Goal: Task Accomplishment & Management: Manage account settings

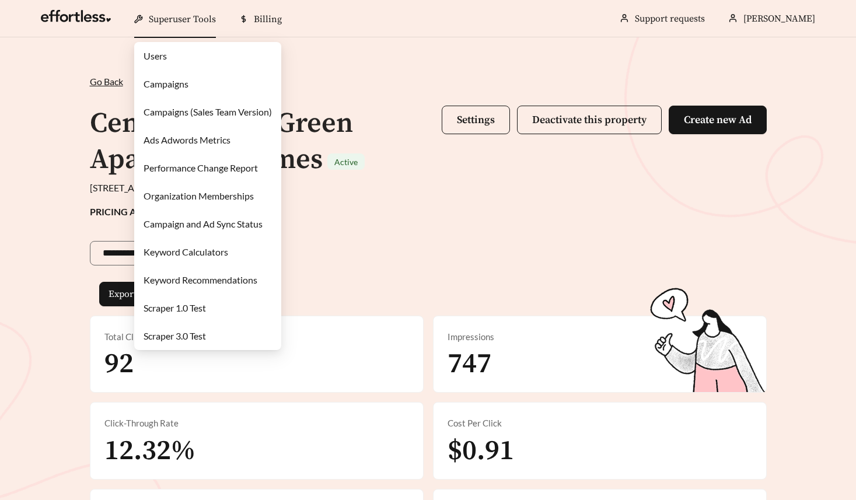
click at [181, 17] on span "Superuser Tools" at bounding box center [182, 19] width 67 height 12
click at [172, 80] on link "Campaigns" at bounding box center [165, 83] width 45 height 11
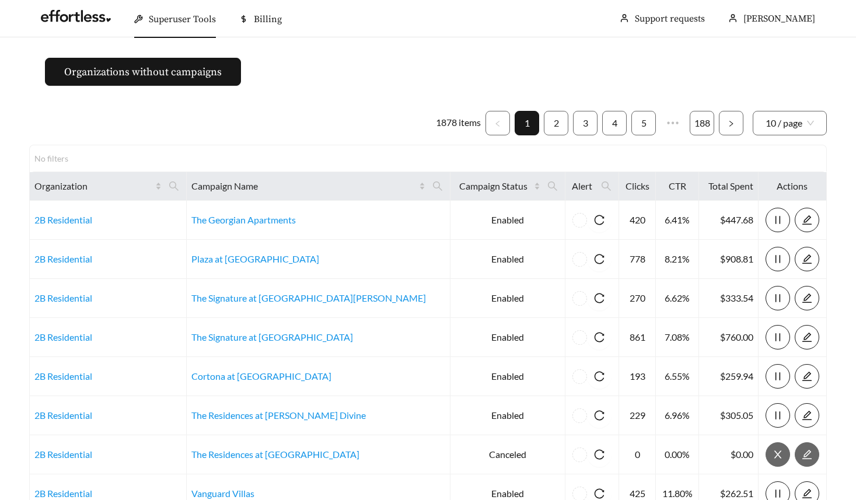
click at [106, 138] on div "1878 items 1 2 3 4 5 ••• 188 10 / page No filters Organization Campaign Name Ca…" at bounding box center [427, 368] width 797 height 514
click at [179, 185] on icon "search" at bounding box center [174, 186] width 10 height 10
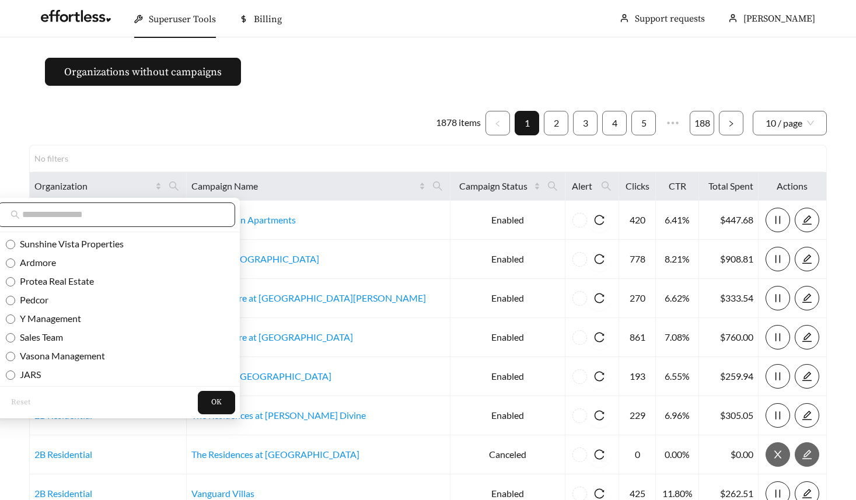
click at [178, 220] on input "text" at bounding box center [122, 215] width 200 height 14
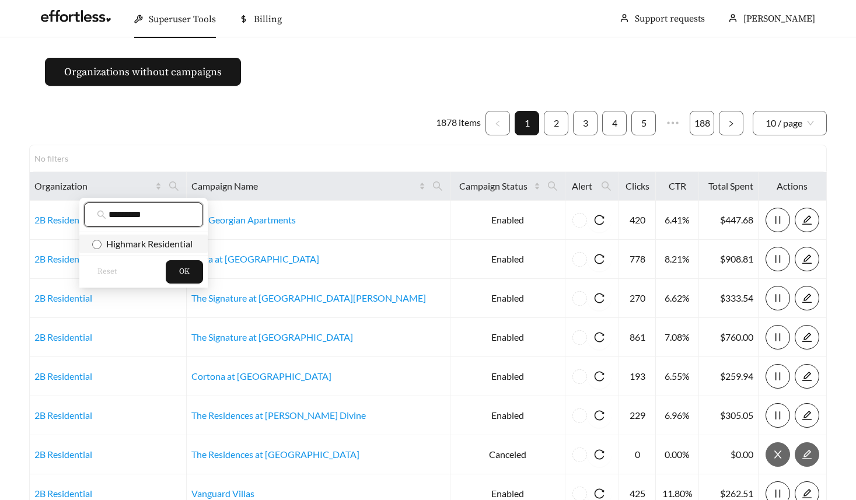
type input "********"
click at [169, 249] on span "Highmark Residential" at bounding box center [143, 243] width 103 height 13
click at [189, 268] on span "OK" at bounding box center [184, 272] width 10 height 12
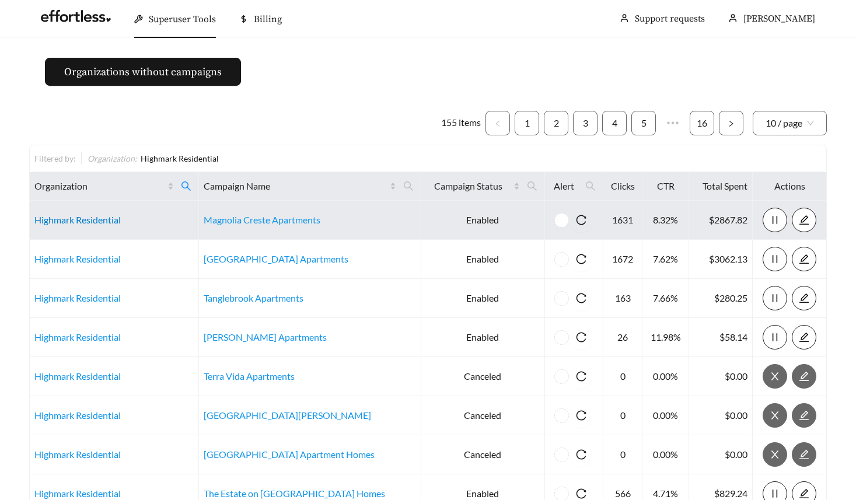
click at [101, 224] on link "Highmark Residential" at bounding box center [77, 219] width 86 height 11
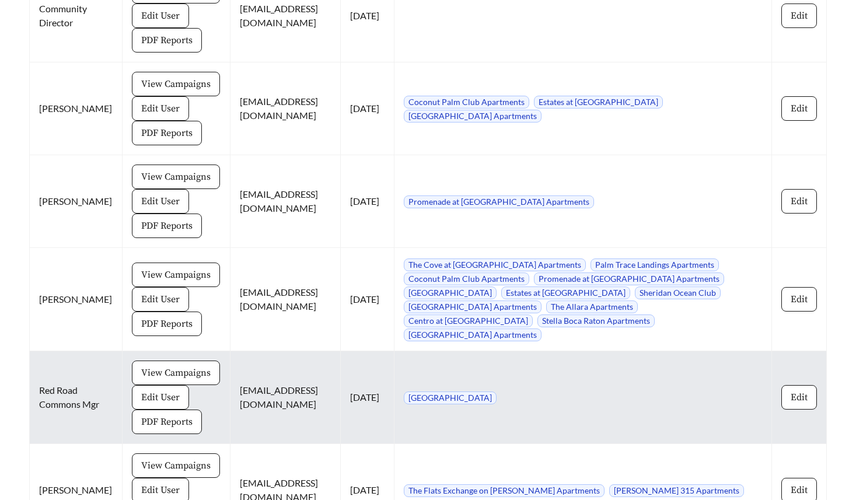
scroll to position [7045, 0]
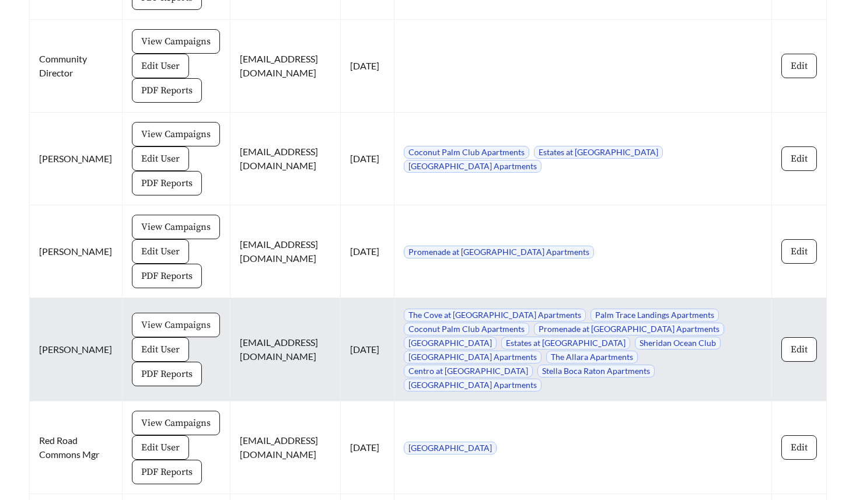
click at [160, 332] on span "View Campaigns" at bounding box center [175, 325] width 69 height 14
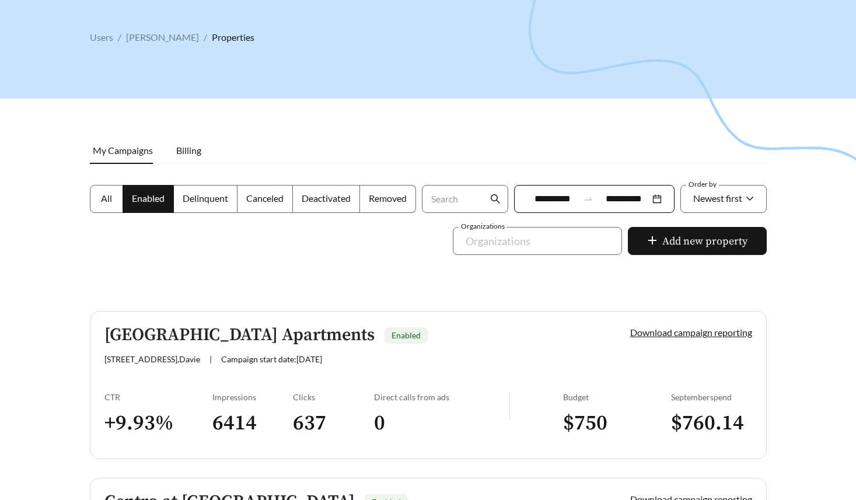
scroll to position [41, 0]
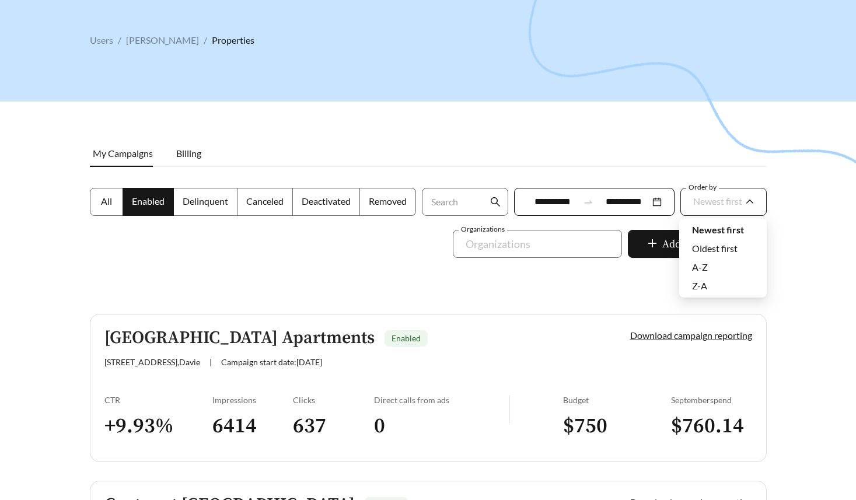
click at [697, 206] on div "Newest first" at bounding box center [717, 201] width 49 height 24
click at [705, 271] on span "A-Z" at bounding box center [700, 266] width 16 height 11
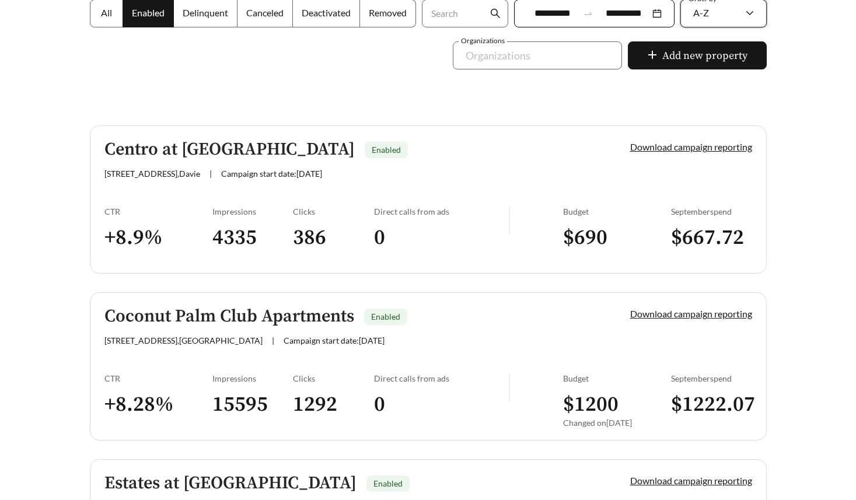
scroll to position [233, 0]
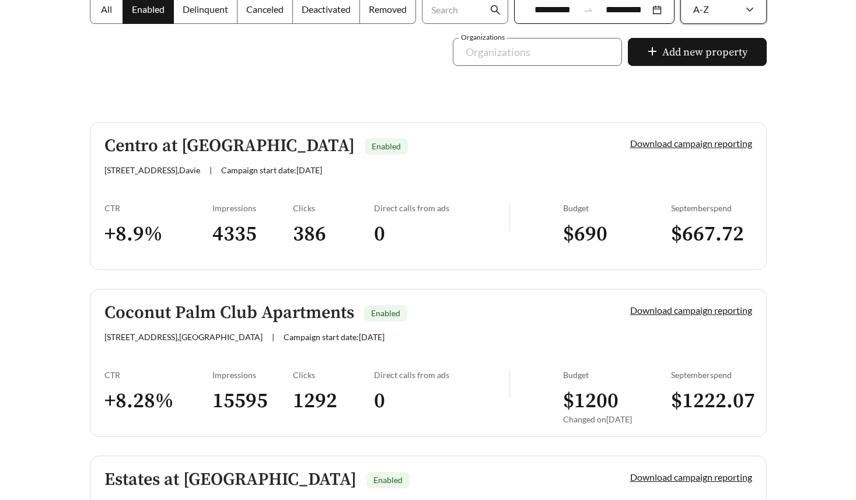
click at [187, 154] on h5 "Centro at [GEOGRAPHIC_DATA]" at bounding box center [229, 145] width 250 height 19
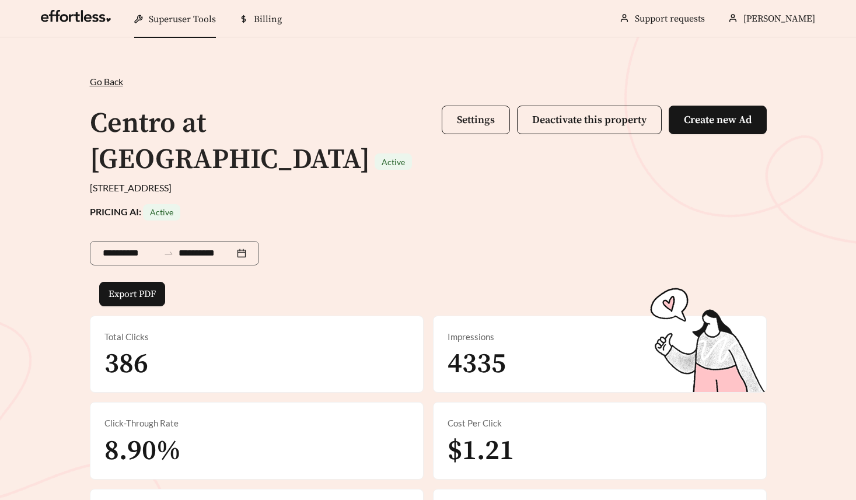
click at [480, 118] on span "Settings" at bounding box center [476, 119] width 38 height 13
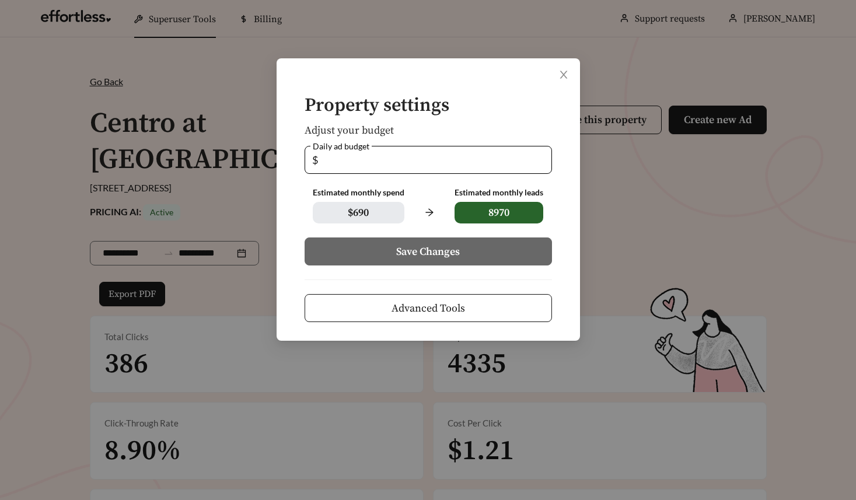
click at [377, 310] on button "Advanced Tools" at bounding box center [427, 308] width 247 height 28
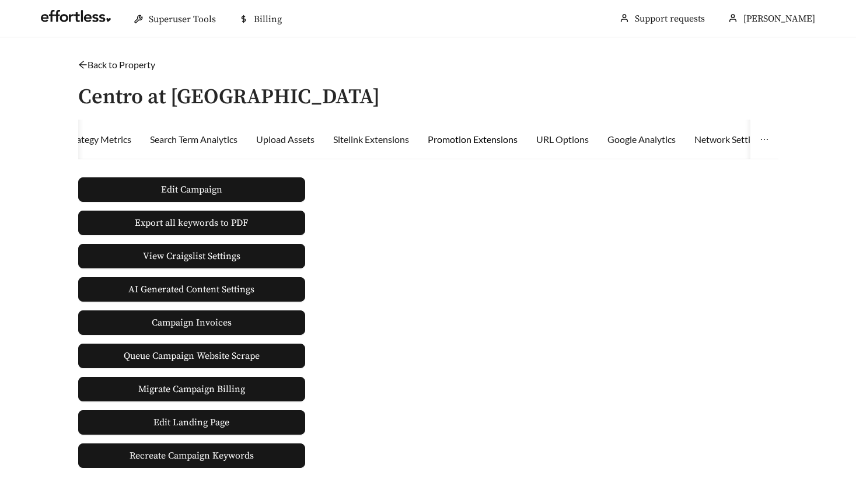
click at [493, 132] on div "Promotion Extensions" at bounding box center [473, 139] width 90 height 14
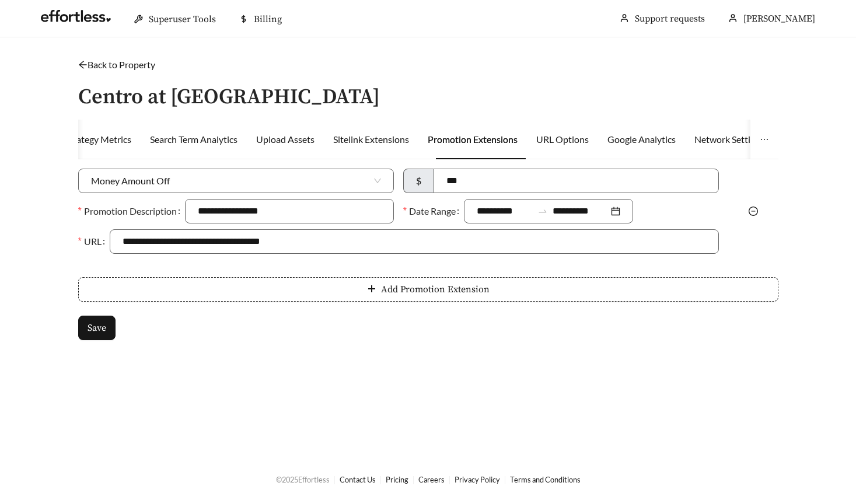
click at [748, 211] on icon "minus-circle" at bounding box center [752, 210] width 9 height 9
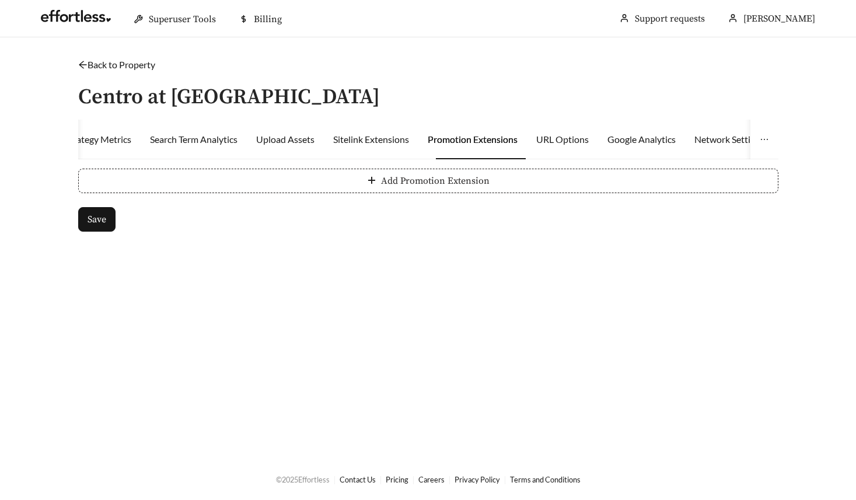
click at [411, 184] on span "Add Promotion Extension" at bounding box center [435, 181] width 108 height 14
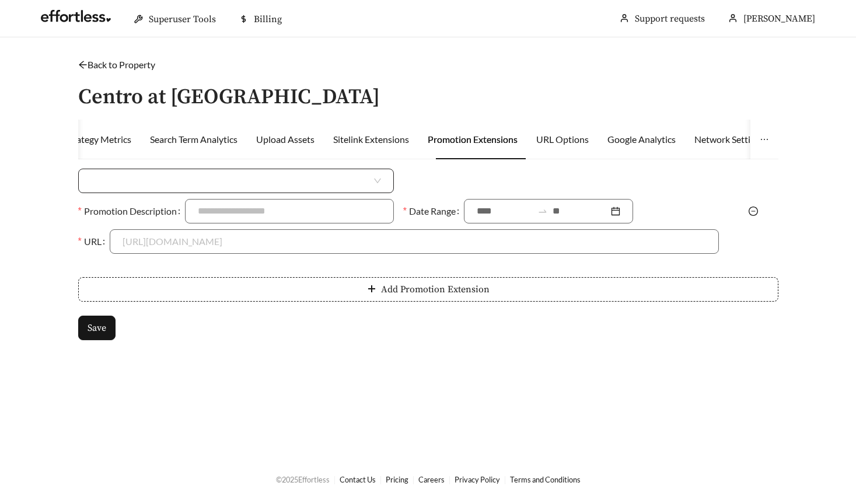
click at [171, 178] on input "search" at bounding box center [231, 180] width 281 height 23
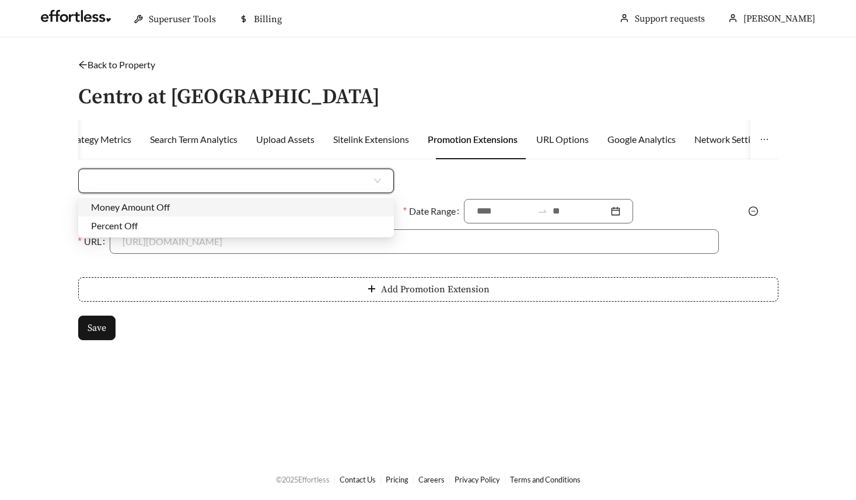
click at [149, 202] on div "Money Amount Off" at bounding box center [236, 207] width 290 height 13
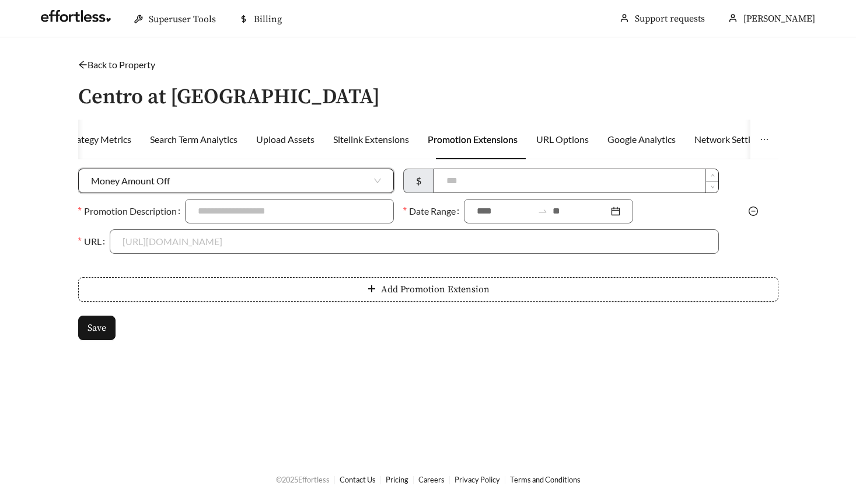
click at [462, 173] on input at bounding box center [576, 180] width 284 height 23
type input "****"
click at [270, 205] on input "Promotion Description" at bounding box center [289, 211] width 209 height 24
type input "**********"
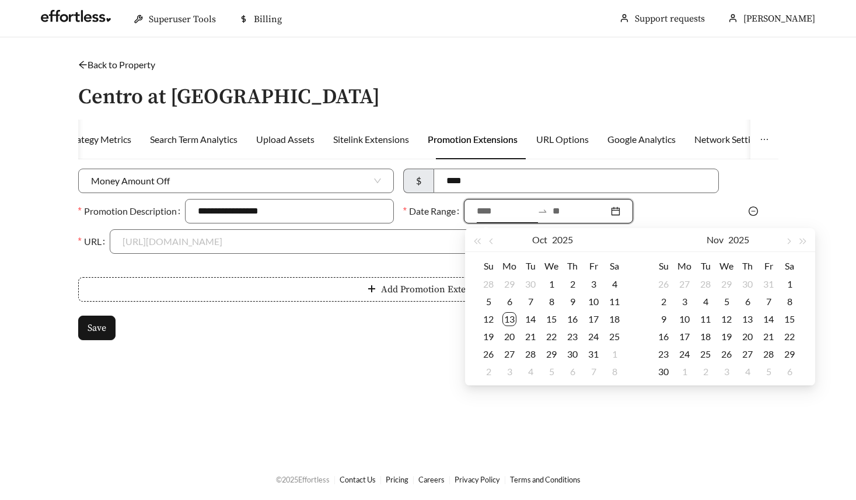
click at [492, 209] on input at bounding box center [505, 211] width 56 height 14
type input "**********"
click at [512, 316] on div "13" at bounding box center [509, 320] width 14 height 14
type input "**********"
click at [590, 356] on div "31" at bounding box center [593, 355] width 14 height 14
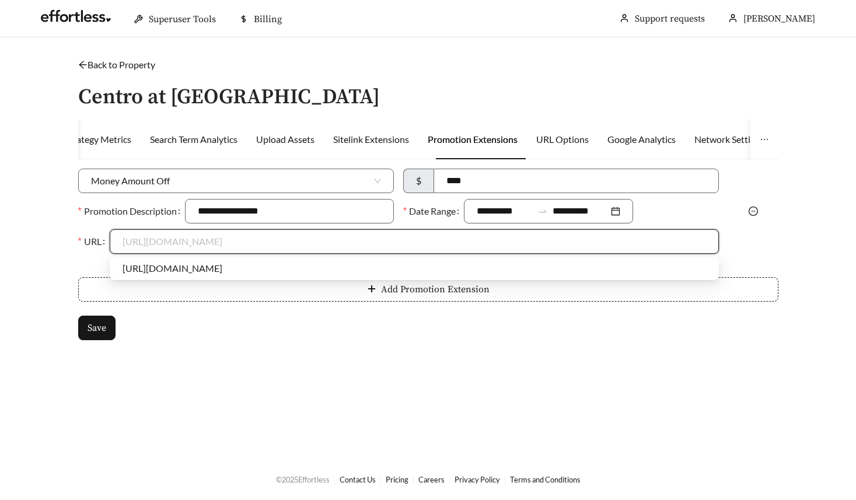
click at [159, 244] on input "URL" at bounding box center [413, 241] width 583 height 23
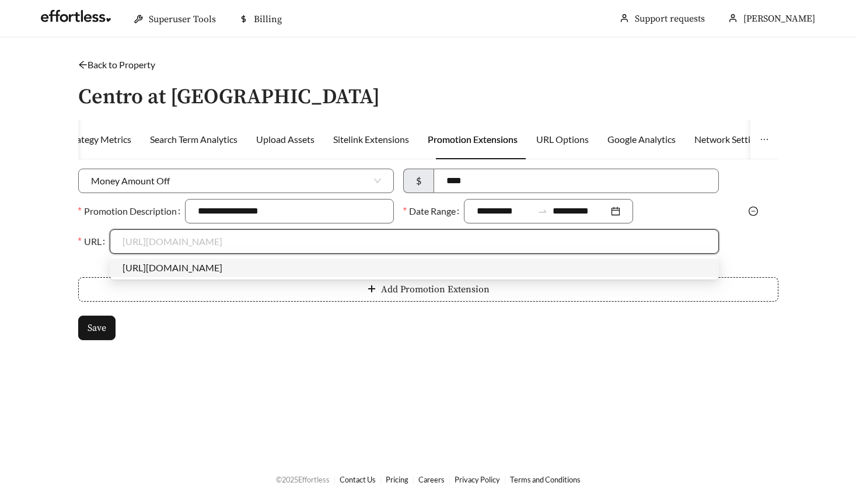
click at [170, 278] on body "**********" at bounding box center [428, 250] width 856 height 500
click at [173, 240] on input "URL" at bounding box center [413, 241] width 583 height 23
click at [161, 262] on div "[URL][DOMAIN_NAME]" at bounding box center [413, 267] width 583 height 13
type input "**********"
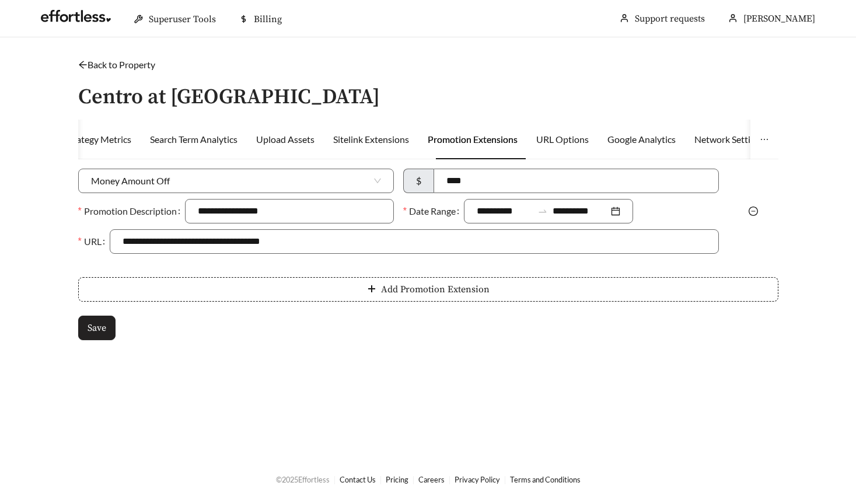
click at [96, 334] on span "Save" at bounding box center [96, 328] width 19 height 14
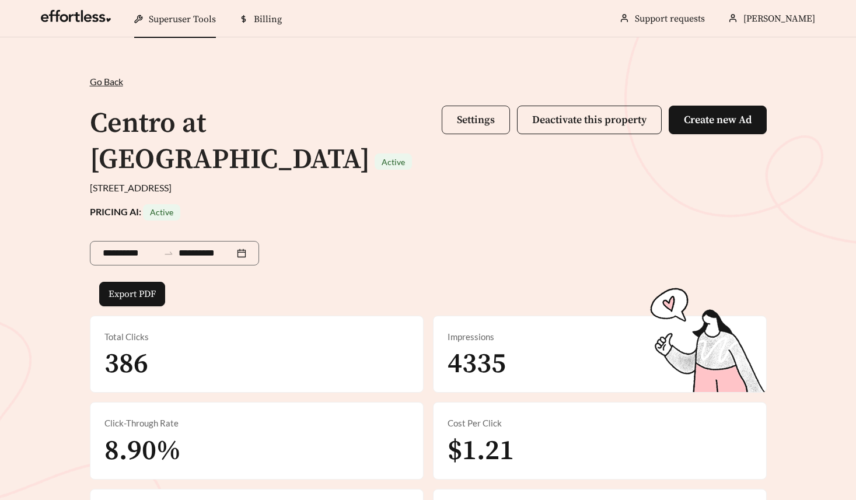
click at [464, 114] on span "Settings" at bounding box center [476, 119] width 38 height 13
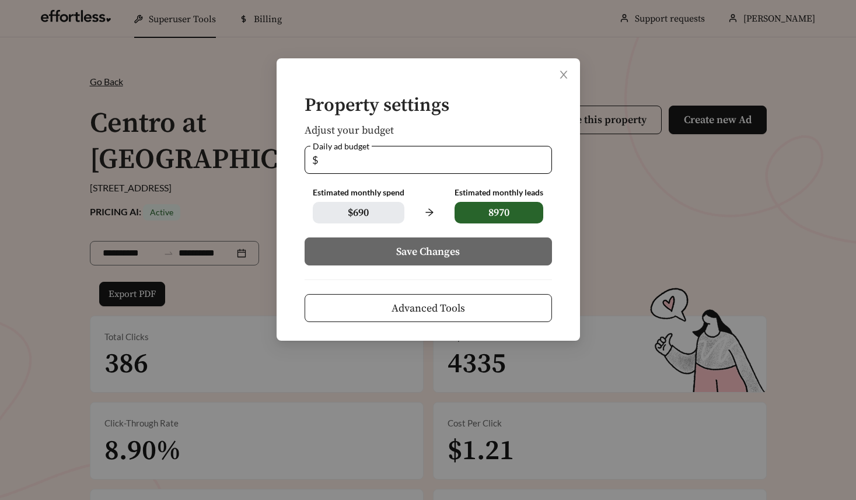
click at [462, 313] on span "Advanced Tools" at bounding box center [427, 308] width 73 height 16
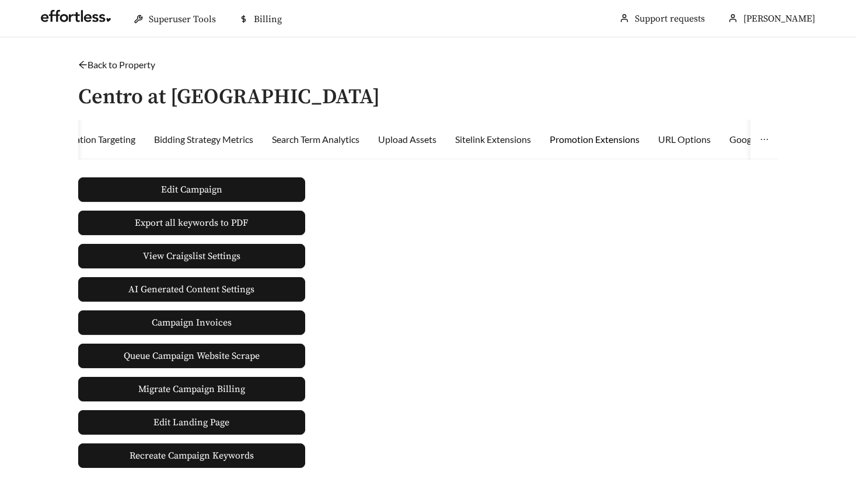
click at [573, 138] on div "Promotion Extensions" at bounding box center [594, 139] width 90 height 14
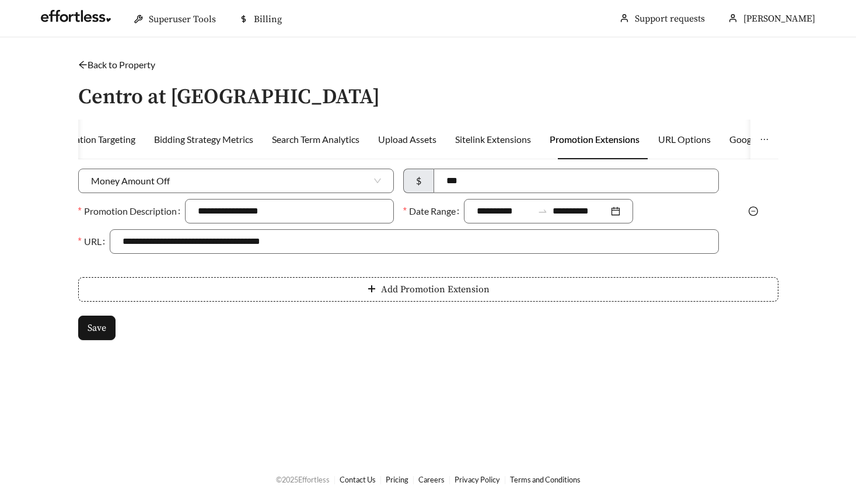
type input "****"
type input "**********"
click at [758, 212] on div at bounding box center [752, 211] width 59 height 14
click at [751, 209] on icon "minus-circle" at bounding box center [752, 210] width 9 height 9
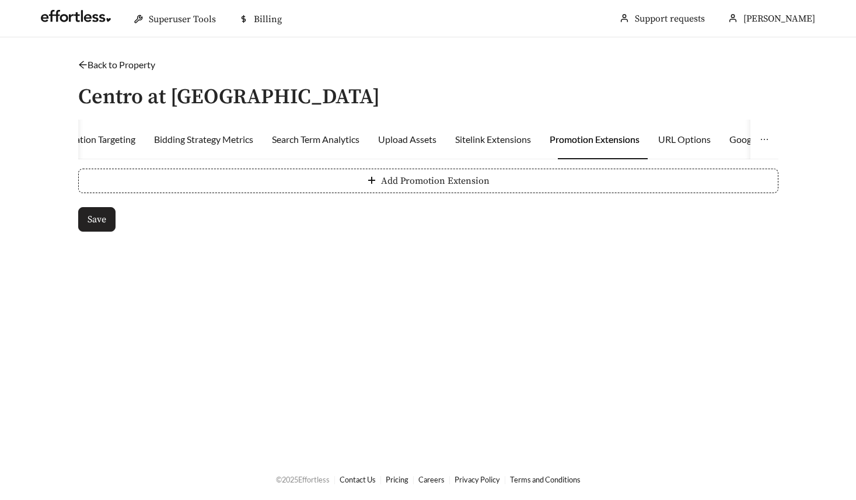
click at [99, 218] on span "Save" at bounding box center [96, 219] width 19 height 14
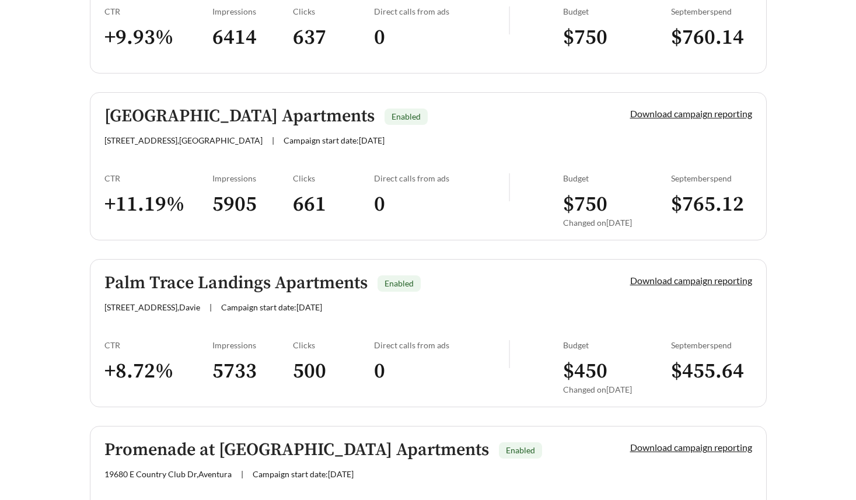
scroll to position [931, 0]
click at [268, 119] on h5 "[GEOGRAPHIC_DATA] Apartments" at bounding box center [239, 115] width 270 height 19
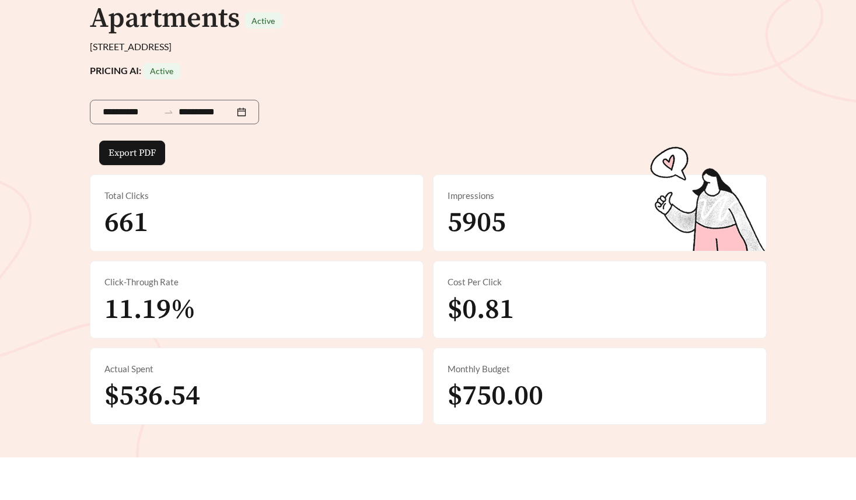
scroll to position [146, 0]
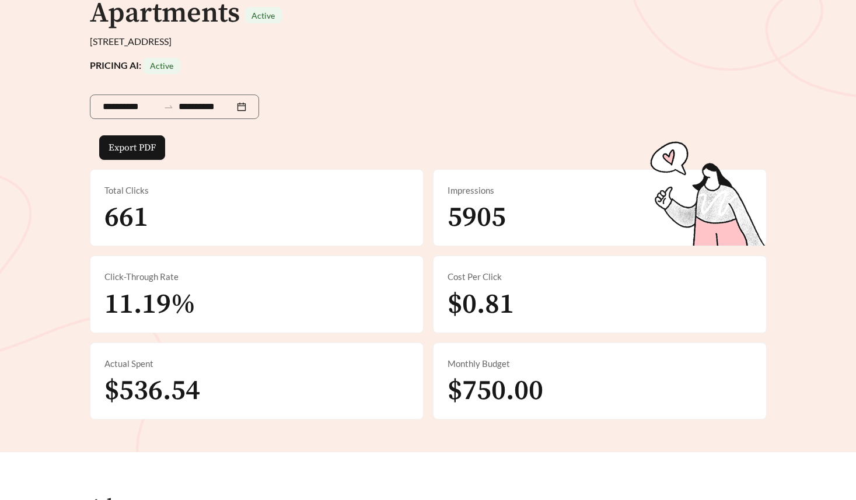
click at [611, 99] on div "**********" at bounding box center [428, 104] width 677 height 61
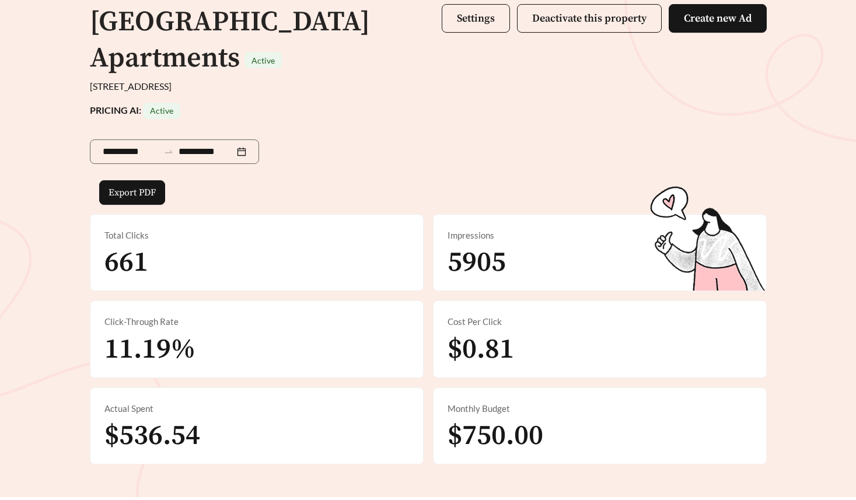
scroll to position [83, 0]
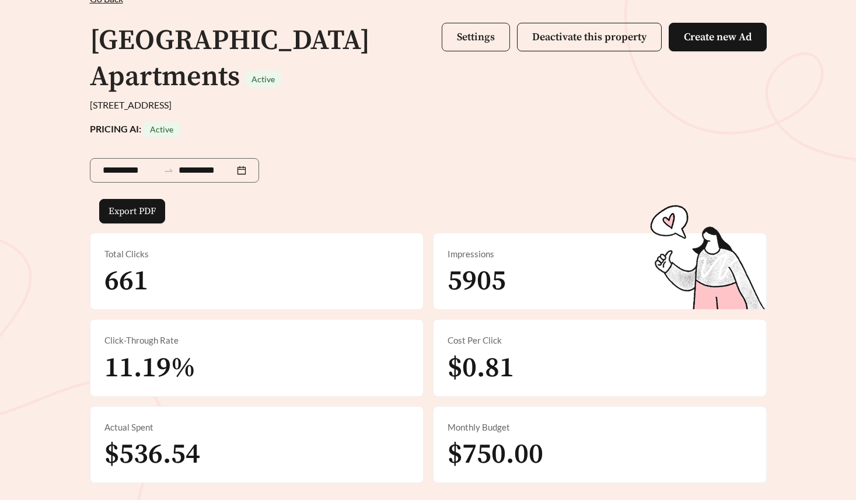
click at [478, 27] on button "Settings" at bounding box center [476, 37] width 68 height 29
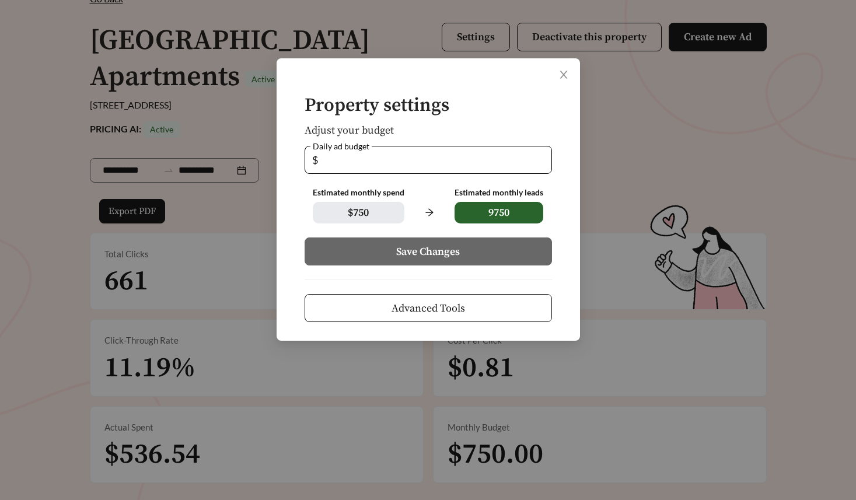
click at [379, 213] on span "$ 750" at bounding box center [359, 213] width 92 height 22
click at [351, 164] on input "**" at bounding box center [432, 159] width 224 height 27
type input "*"
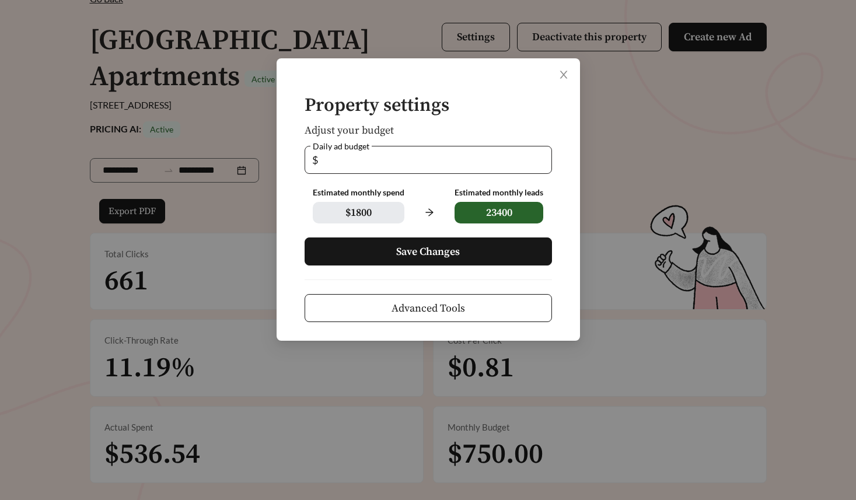
type input "*"
type input "**"
click at [383, 248] on button "Save Changes" at bounding box center [427, 251] width 247 height 28
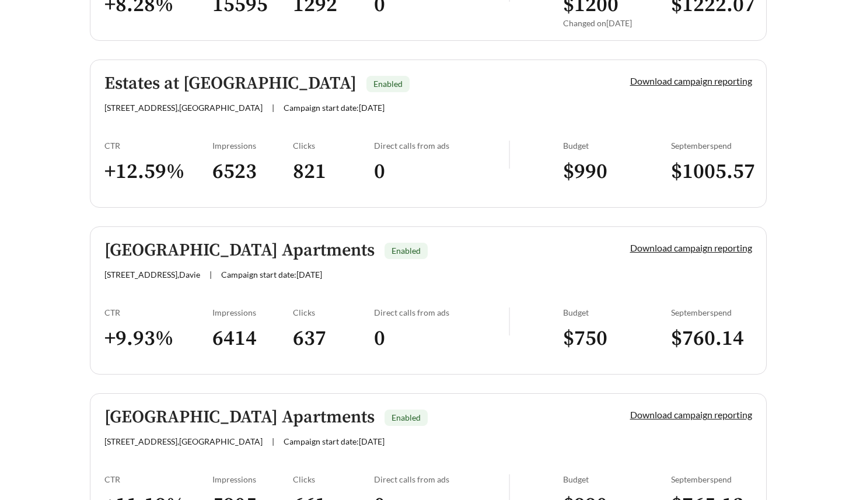
scroll to position [633, 0]
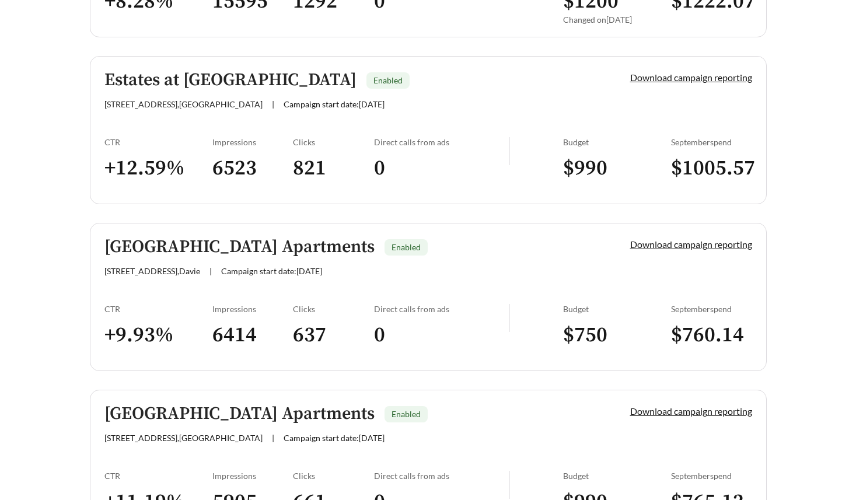
click at [245, 244] on h5 "[GEOGRAPHIC_DATA] Apartments" at bounding box center [239, 246] width 270 height 19
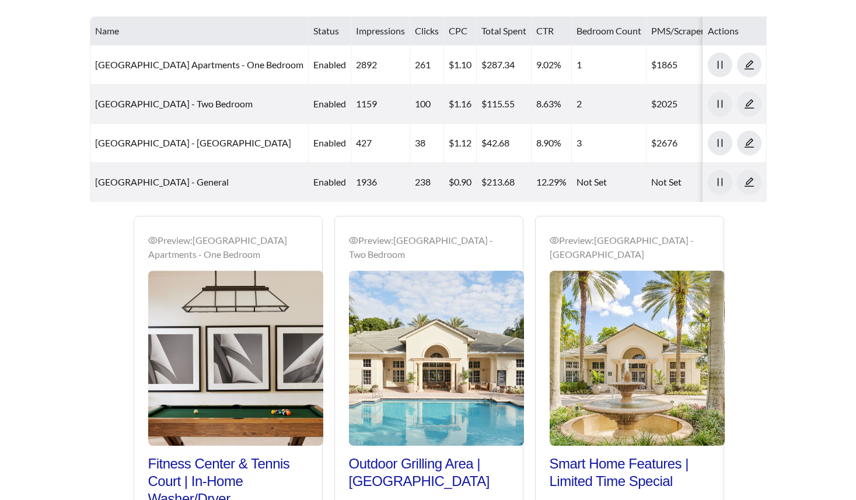
scroll to position [657, 0]
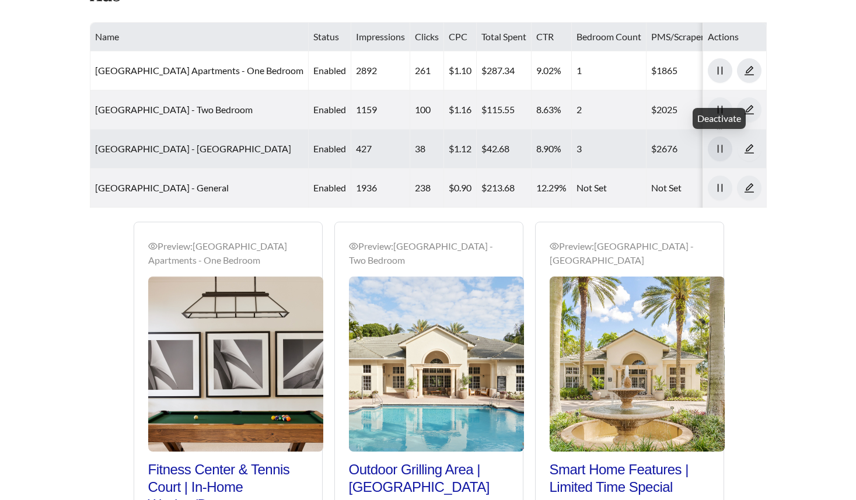
click at [721, 146] on icon "pause" at bounding box center [719, 149] width 5 height 8
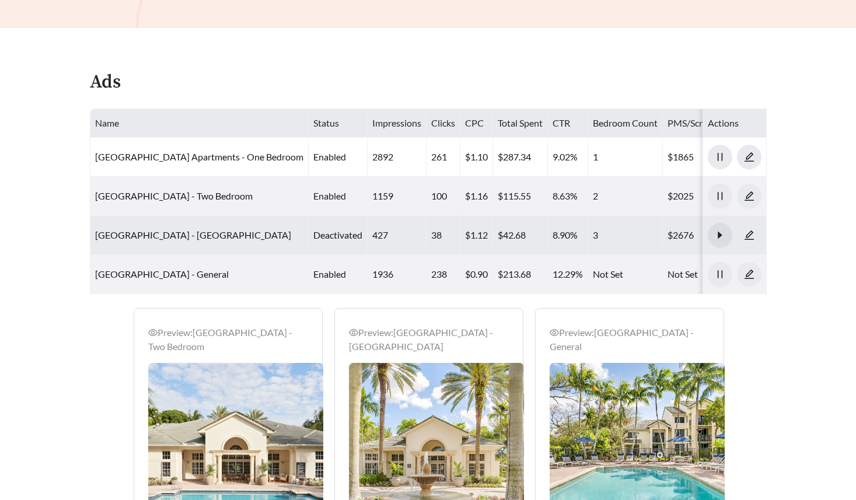
scroll to position [568, 0]
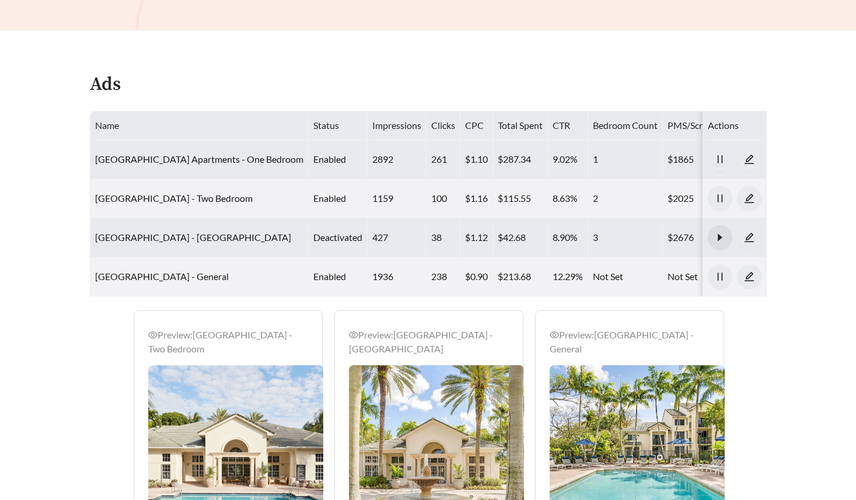
click at [197, 167] on td "[GEOGRAPHIC_DATA] Apartments - One Bedroom" at bounding box center [199, 159] width 218 height 39
click at [190, 157] on link "[GEOGRAPHIC_DATA] Apartments - One Bedroom" at bounding box center [199, 158] width 208 height 11
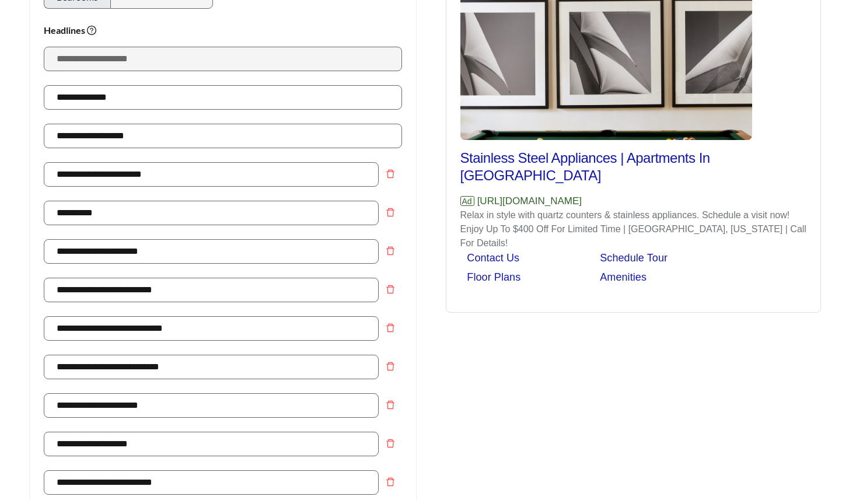
scroll to position [176, 0]
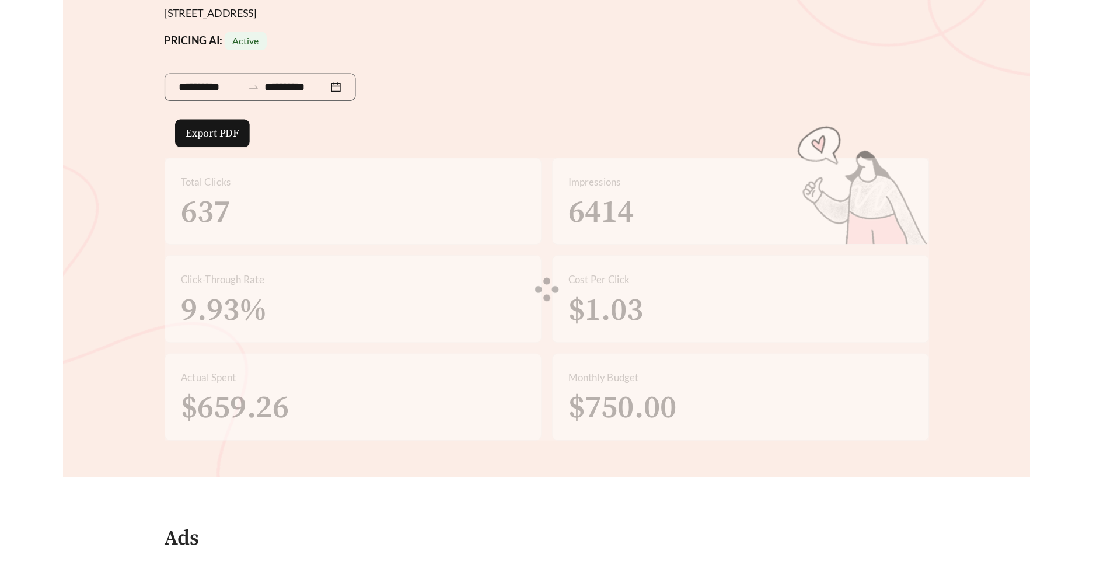
scroll to position [568, 0]
